Goal: Find specific page/section: Find specific page/section

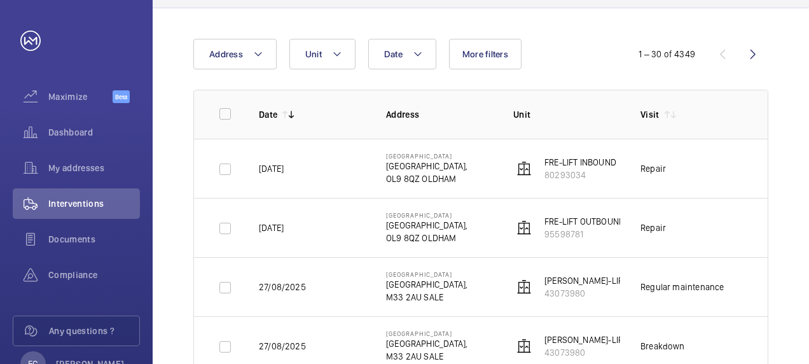
scroll to position [127, 0]
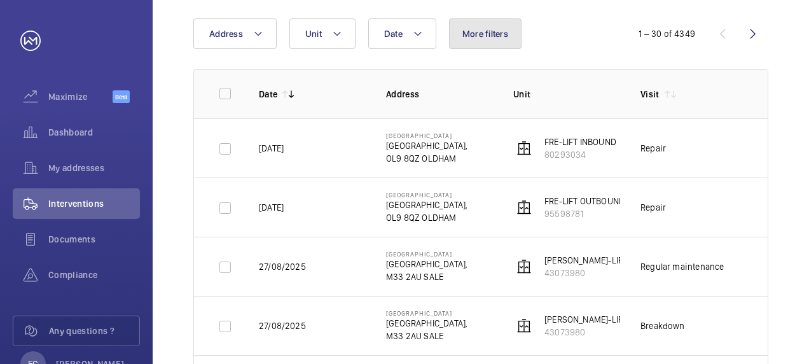
click at [468, 34] on span "More filters" at bounding box center [485, 34] width 46 height 10
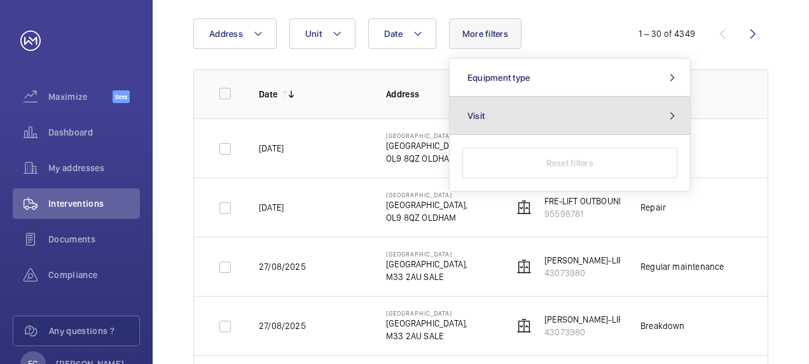
click at [649, 112] on button "Visit" at bounding box center [570, 116] width 240 height 38
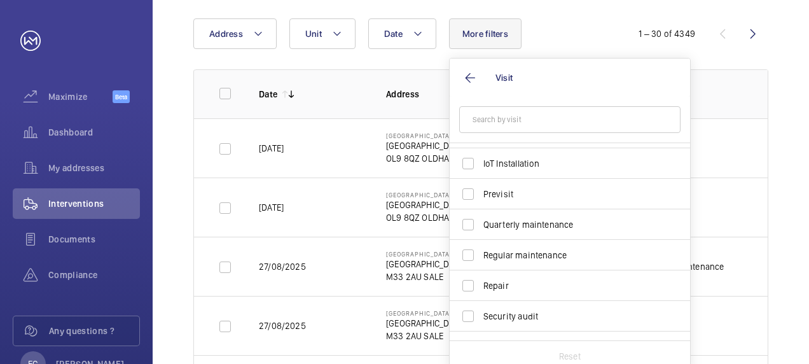
scroll to position [149, 0]
click at [546, 250] on span "Regular maintenance" at bounding box center [570, 253] width 175 height 13
click at [481, 250] on input "Regular maintenance" at bounding box center [467, 253] width 25 height 25
checkbox input "true"
